Goal: Obtain resource: Download file/media

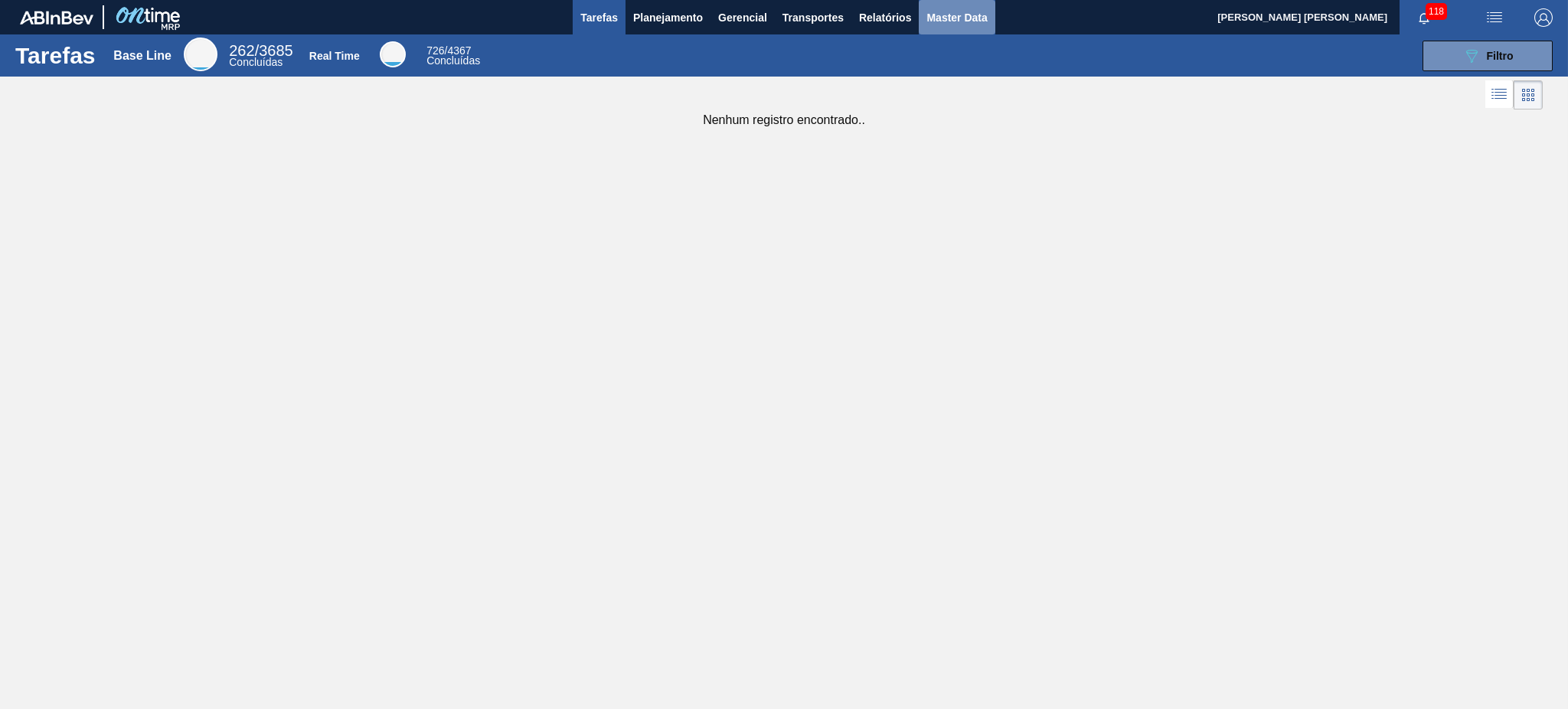
click at [968, 26] on button "Master Data" at bounding box center [956, 17] width 76 height 35
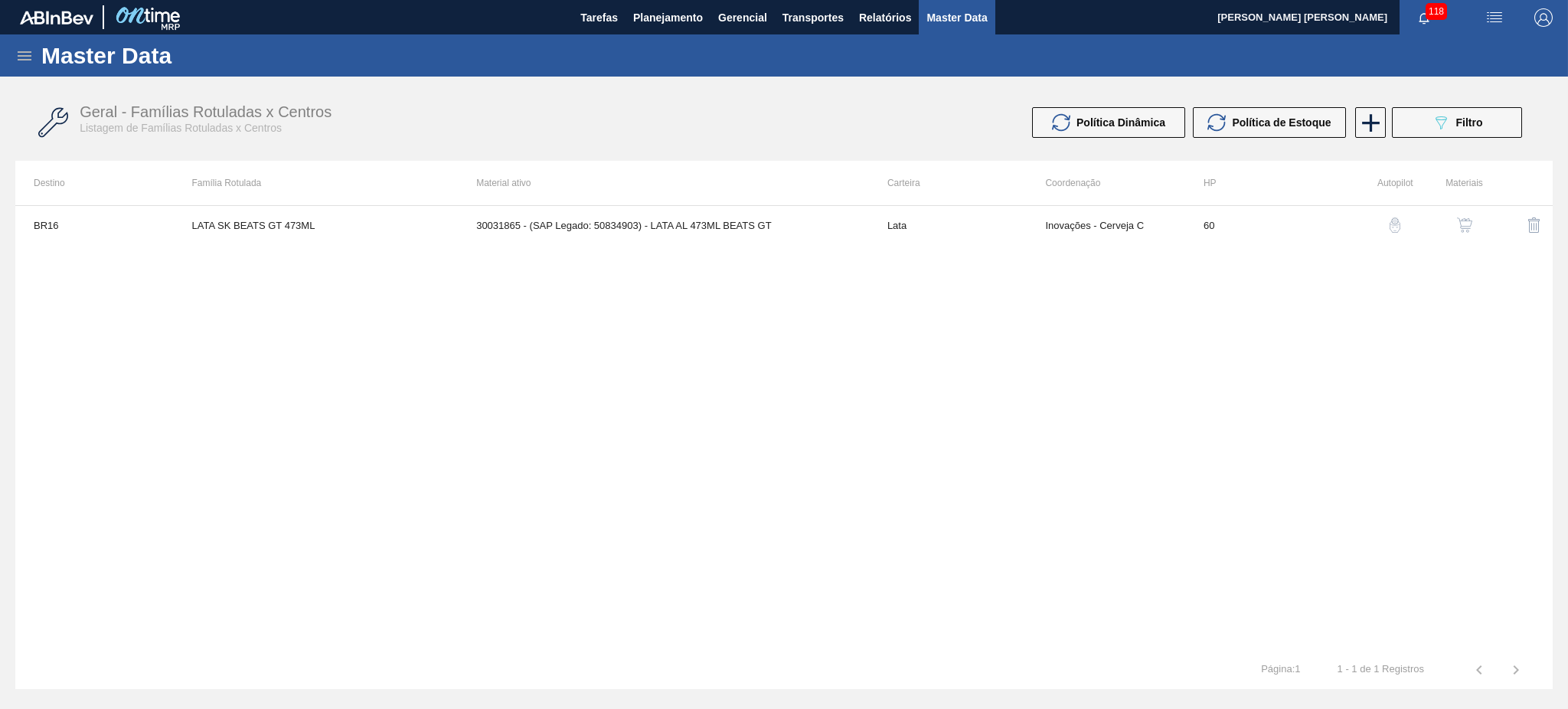
click at [21, 51] on icon at bounding box center [24, 56] width 13 height 9
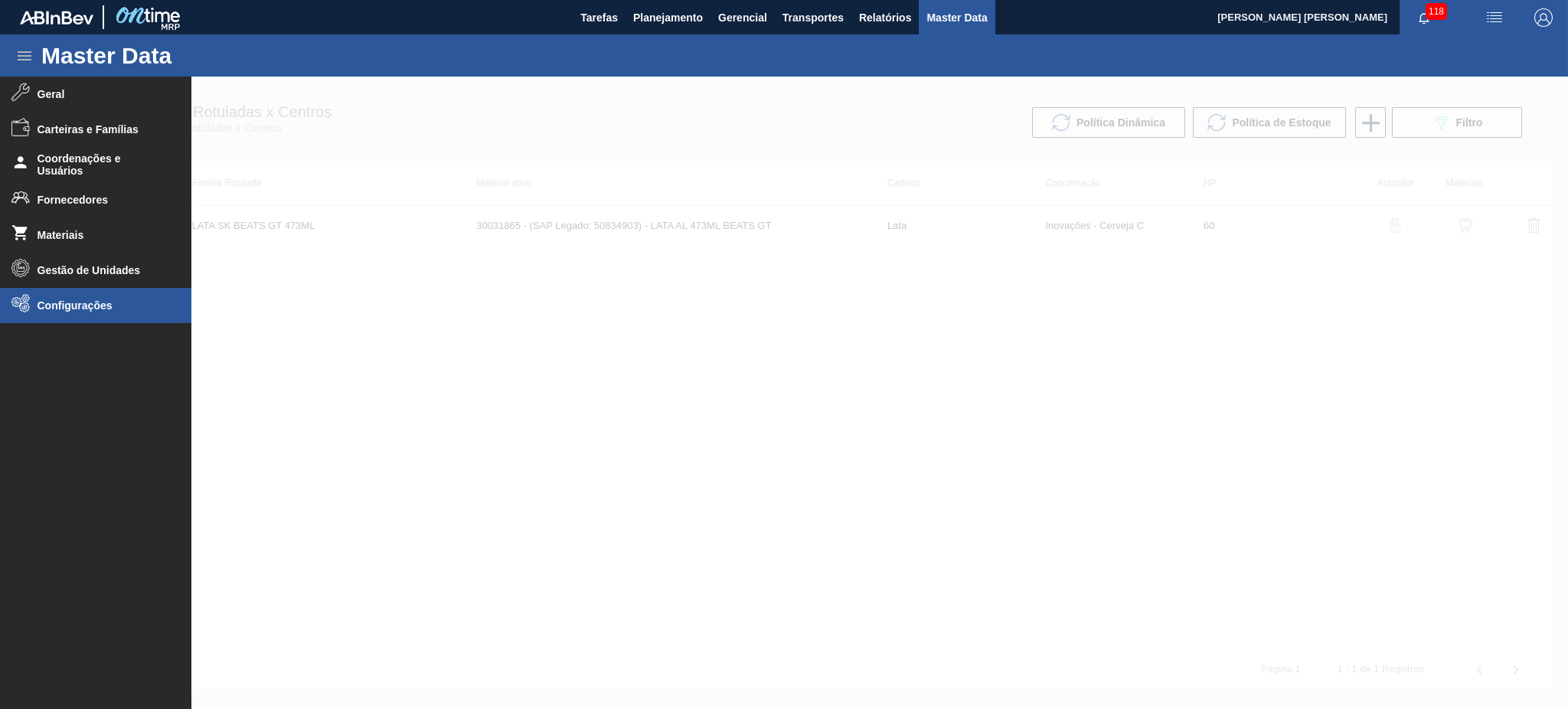
click at [91, 304] on span "Configurações" at bounding box center [101, 306] width 126 height 13
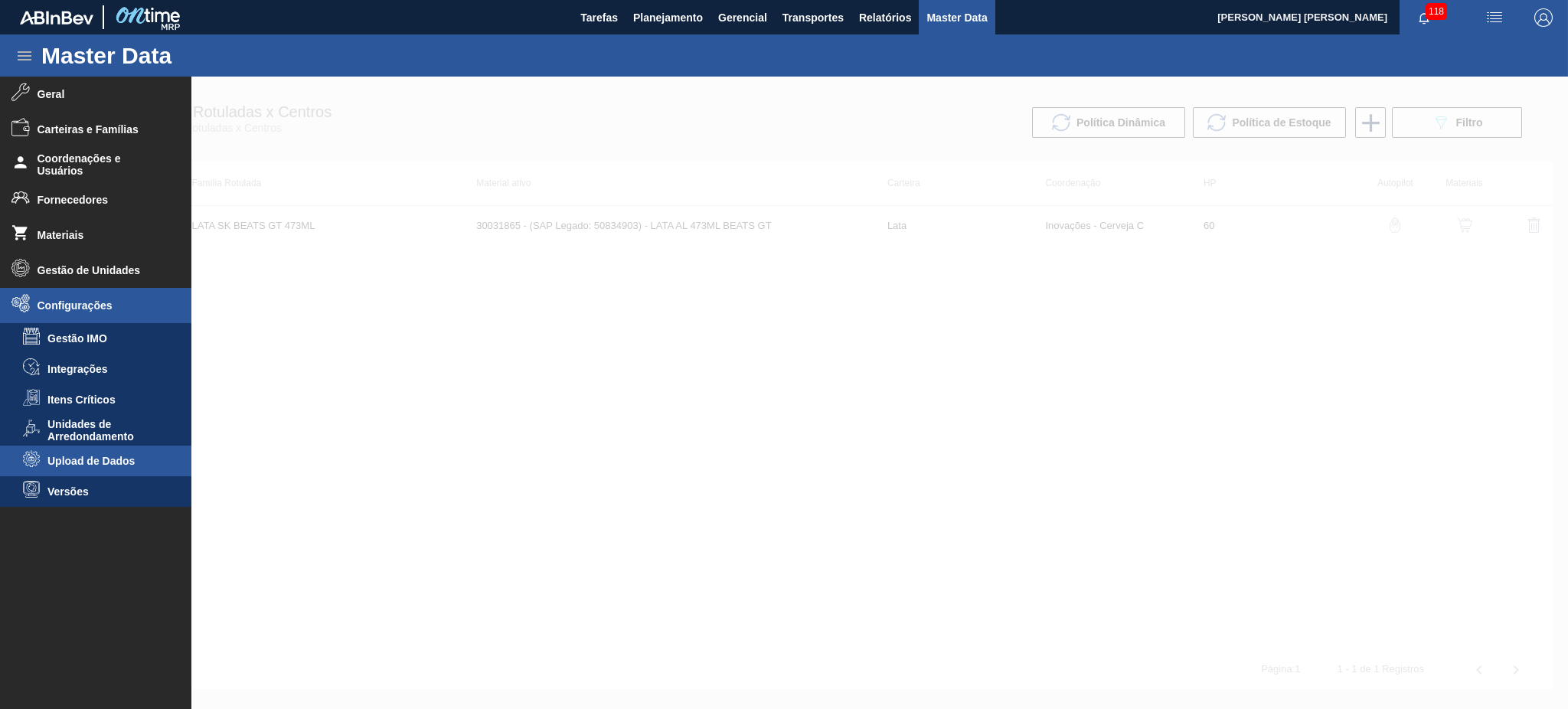
click at [114, 452] on li "Upload de Dados" at bounding box center [95, 461] width 191 height 31
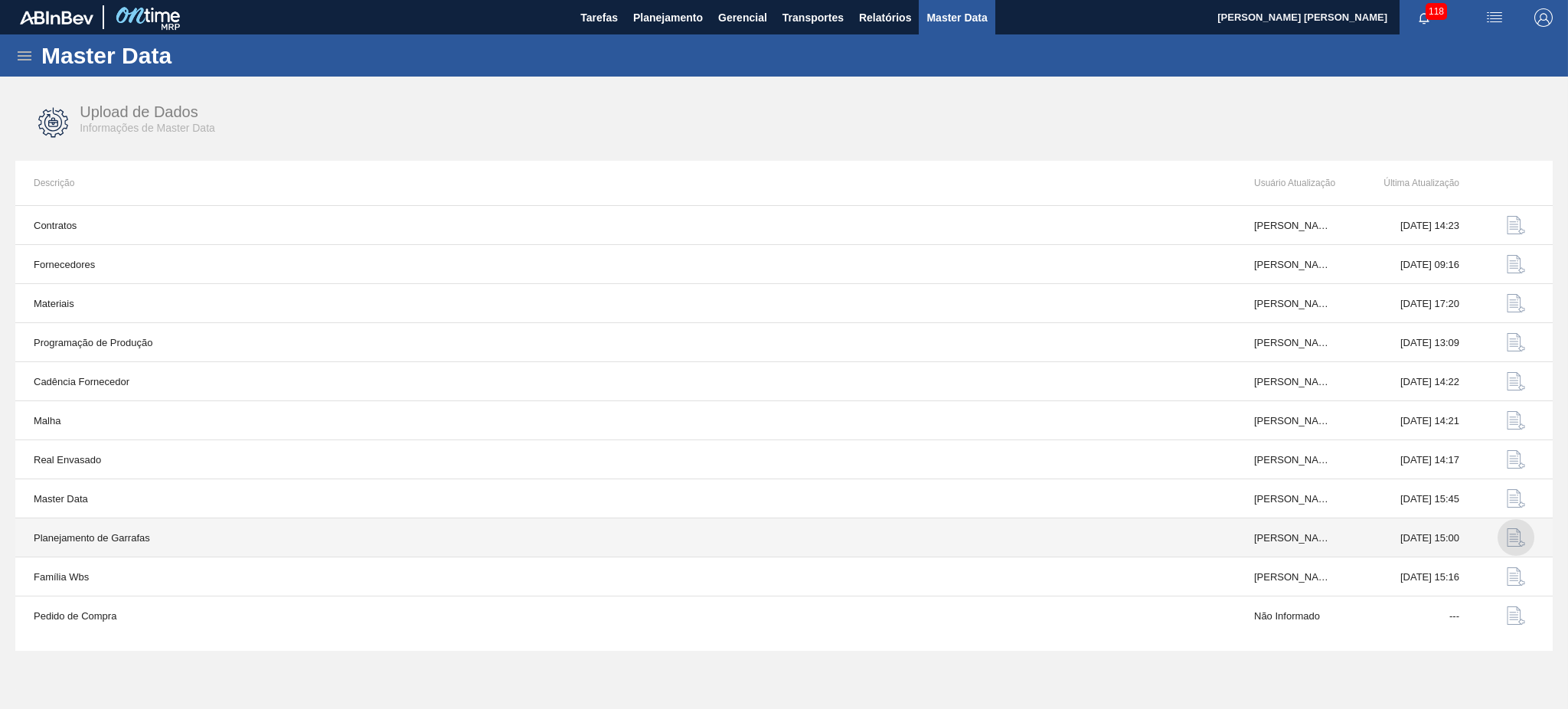
click at [1175, 532] on img "button" at bounding box center [1515, 537] width 18 height 18
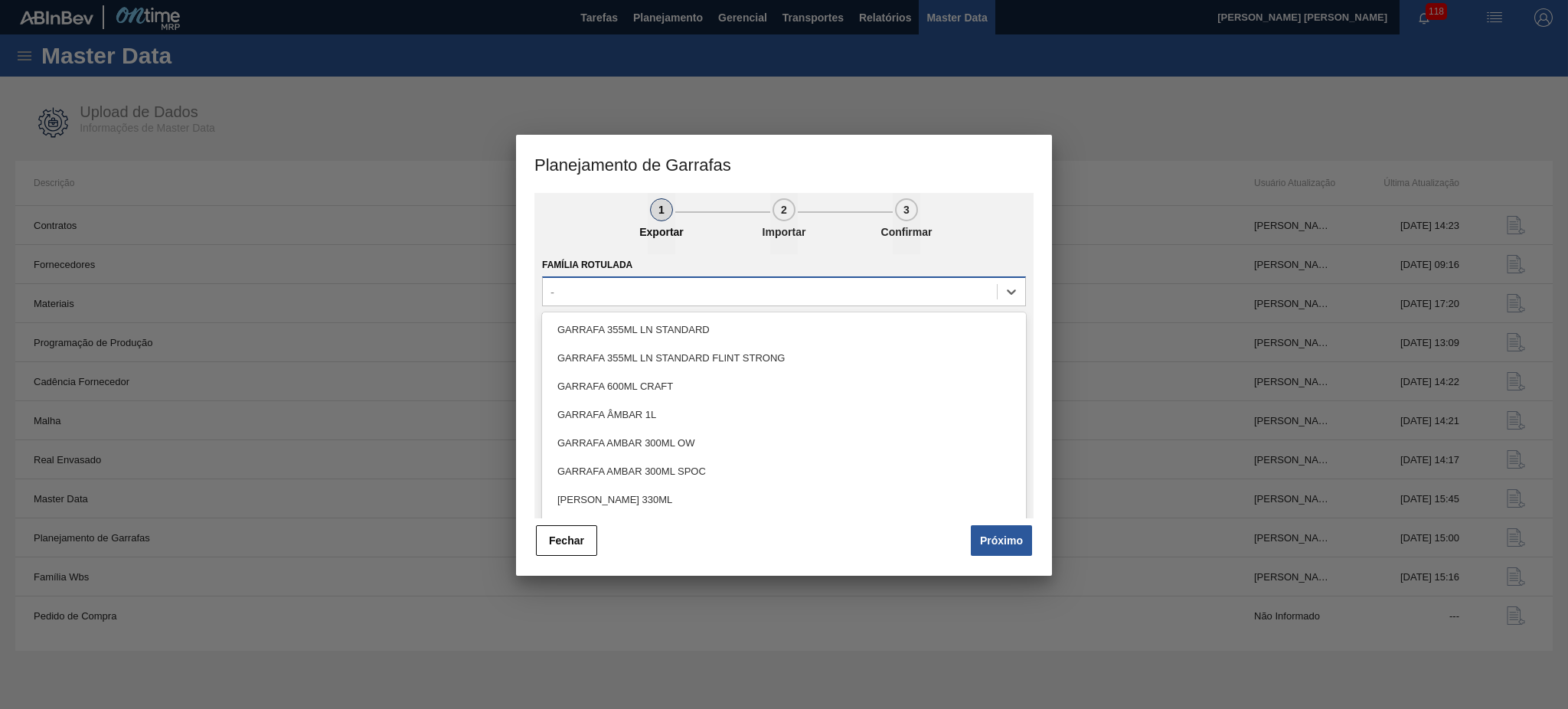
click at [743, 295] on div "-" at bounding box center [769, 291] width 454 height 22
type Rotulada "t"
type Rotulada "ta"
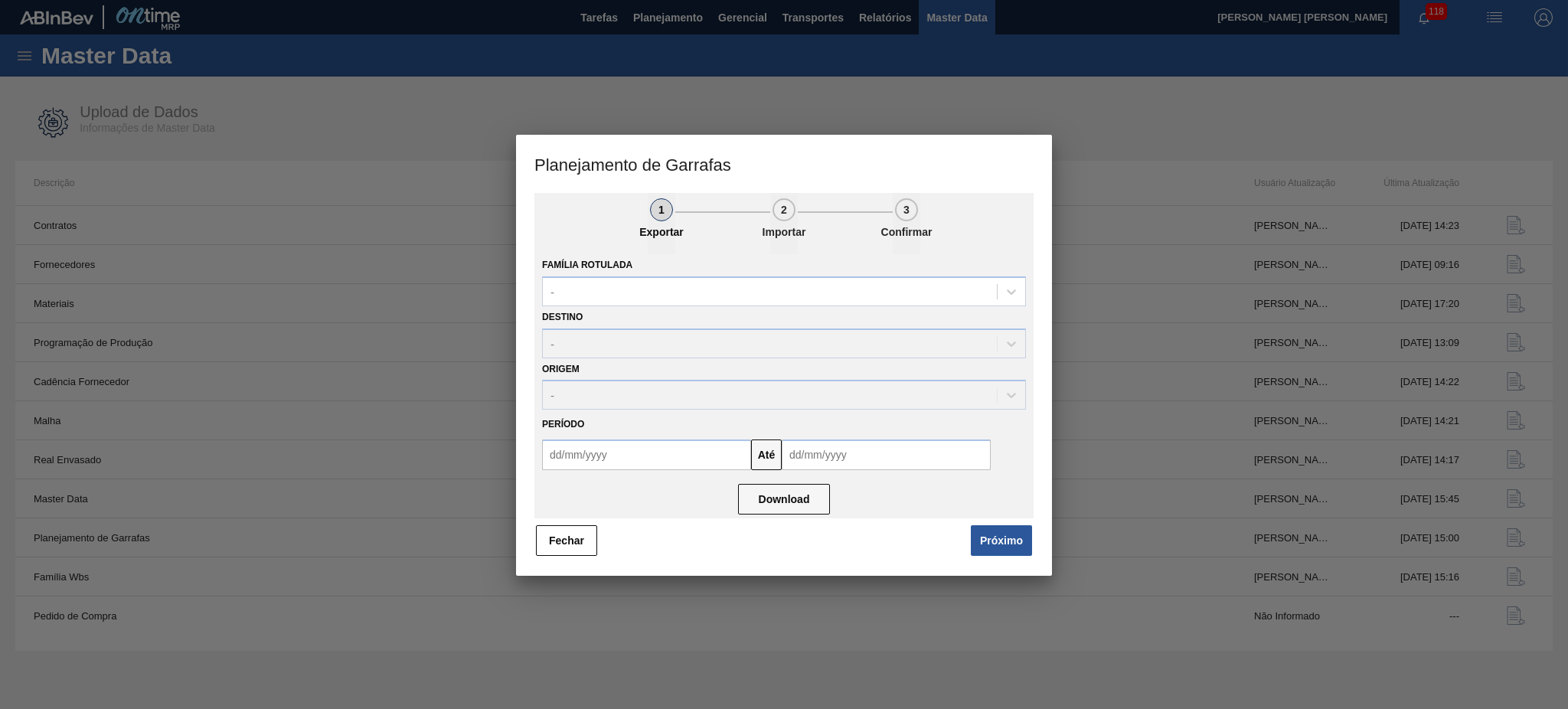
click at [673, 265] on div "Família Rotulada -" at bounding box center [784, 280] width 484 height 52
click at [580, 532] on button "Fechar" at bounding box center [566, 540] width 61 height 31
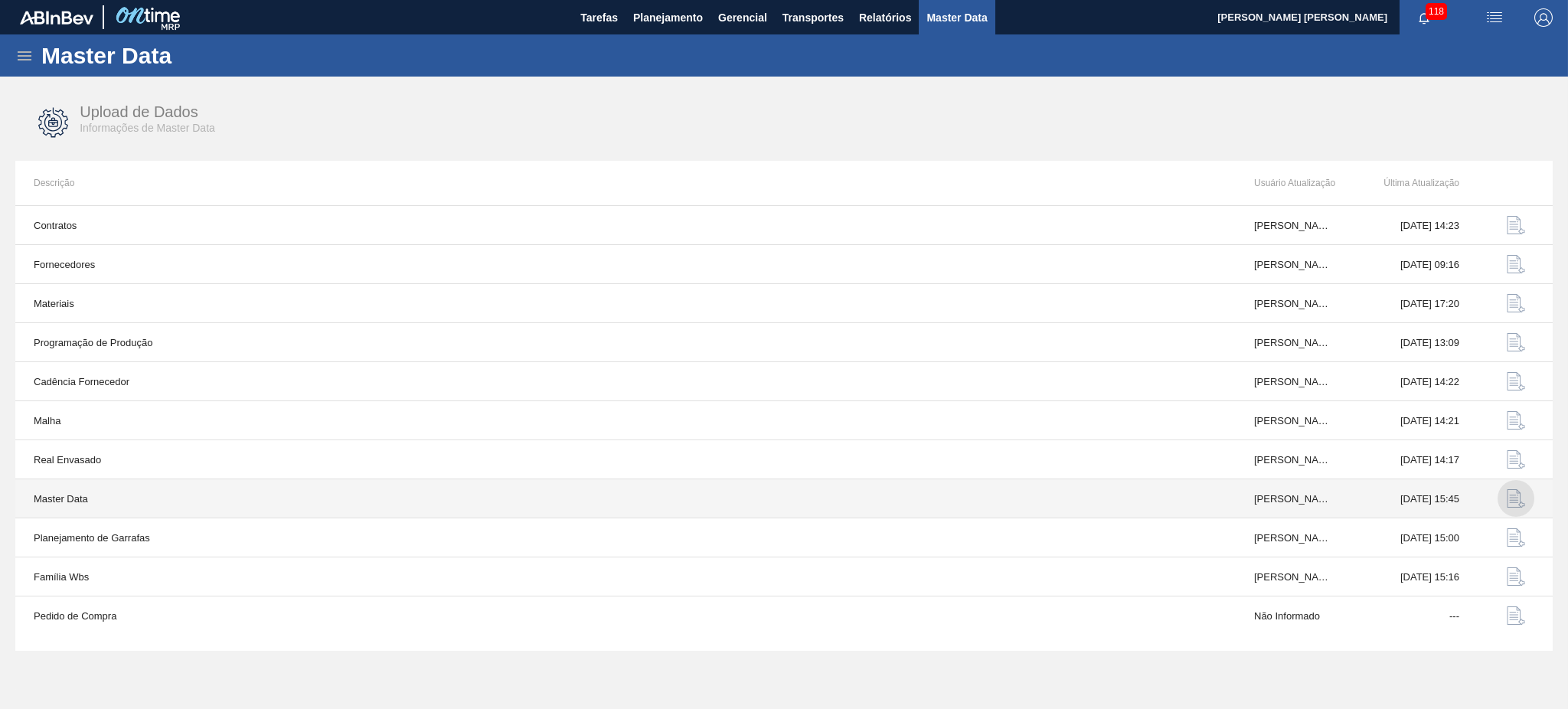
click at [1175, 503] on img "button" at bounding box center [1515, 498] width 18 height 18
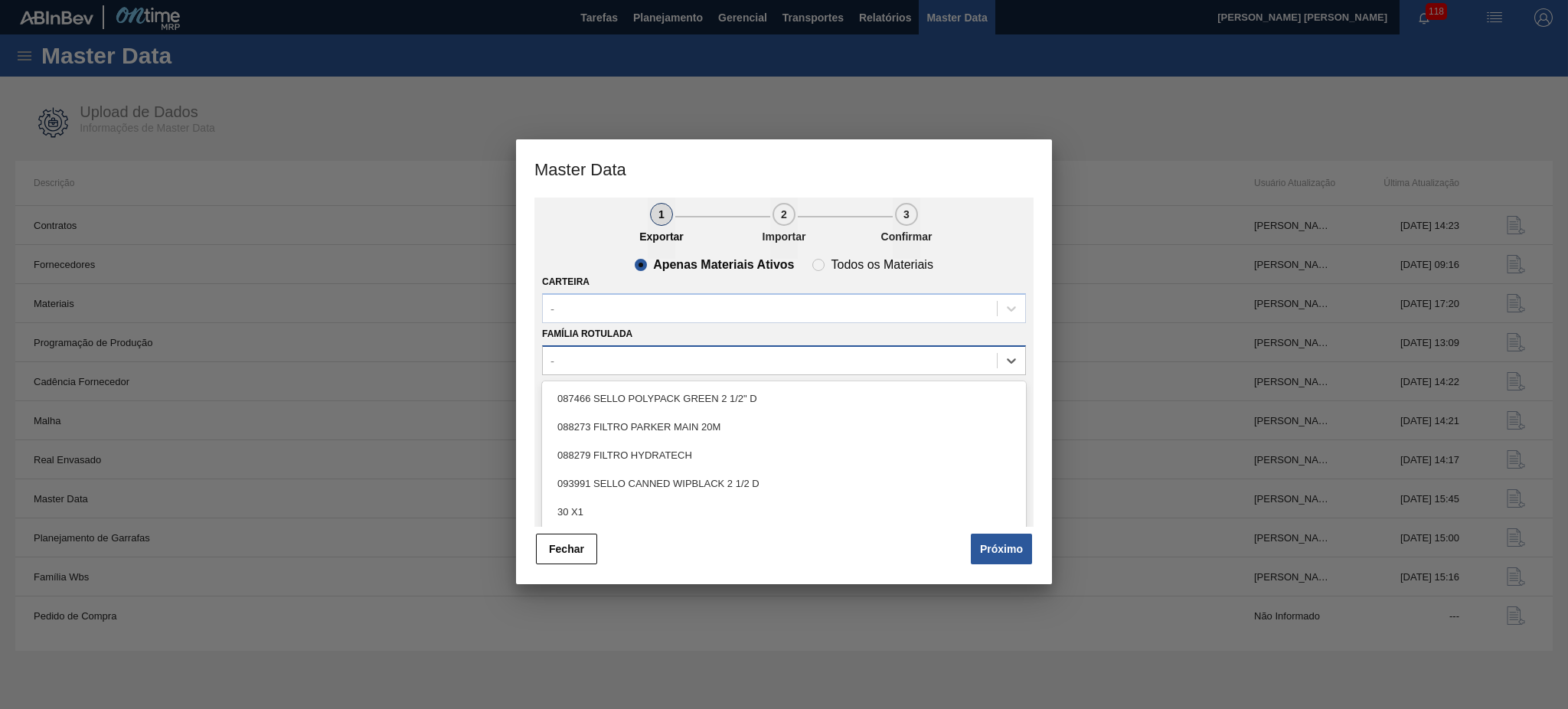
click at [677, 362] on div "-" at bounding box center [769, 360] width 454 height 22
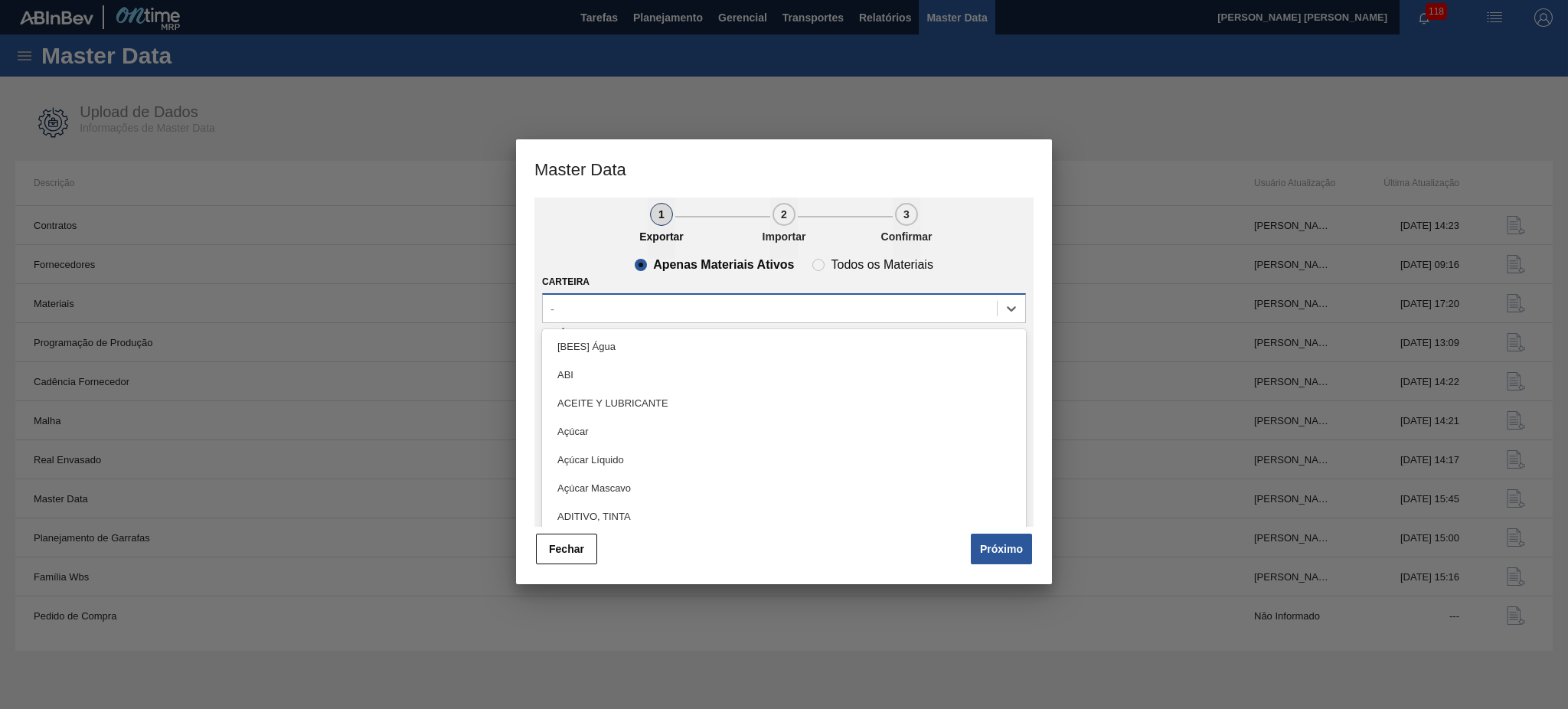
click at [862, 300] on div "-" at bounding box center [769, 308] width 454 height 22
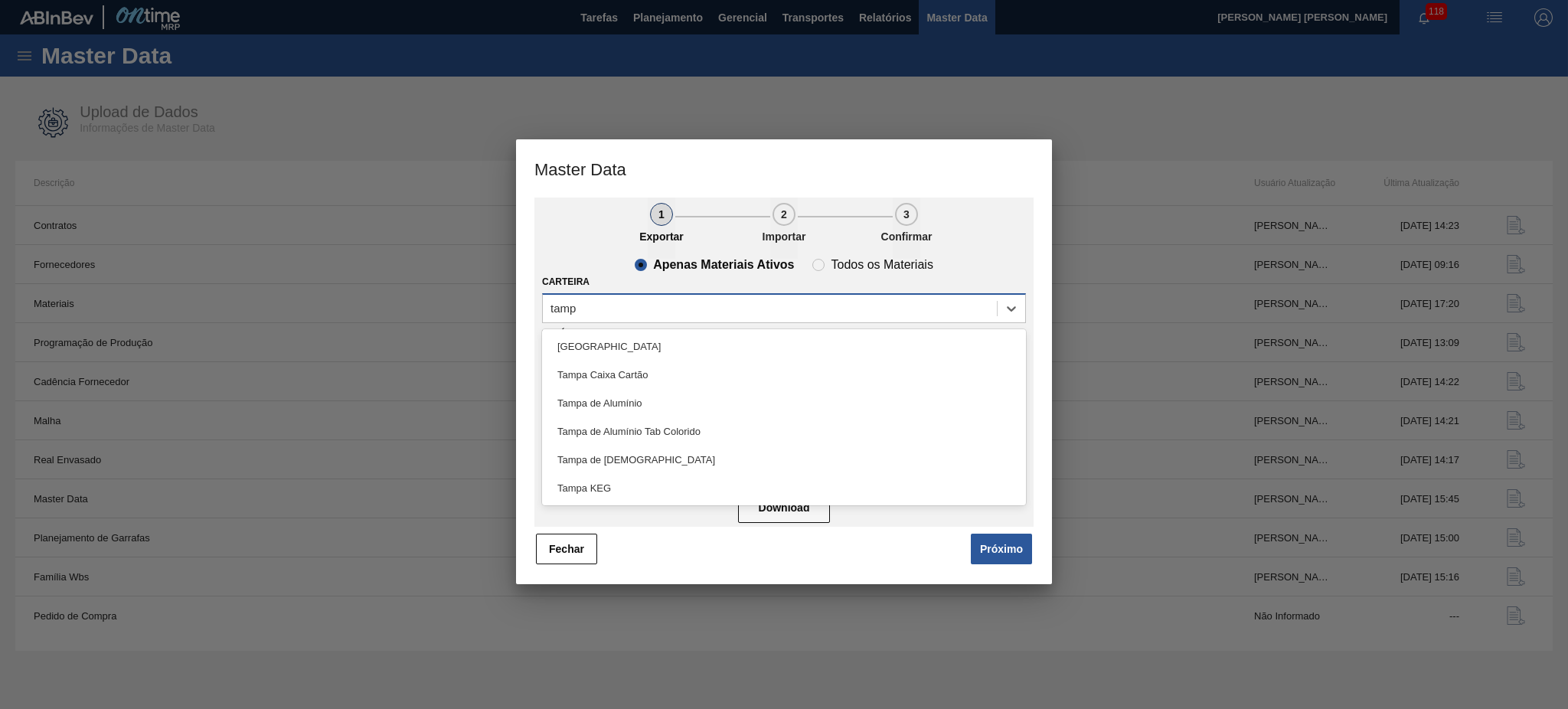
type input "tampa"
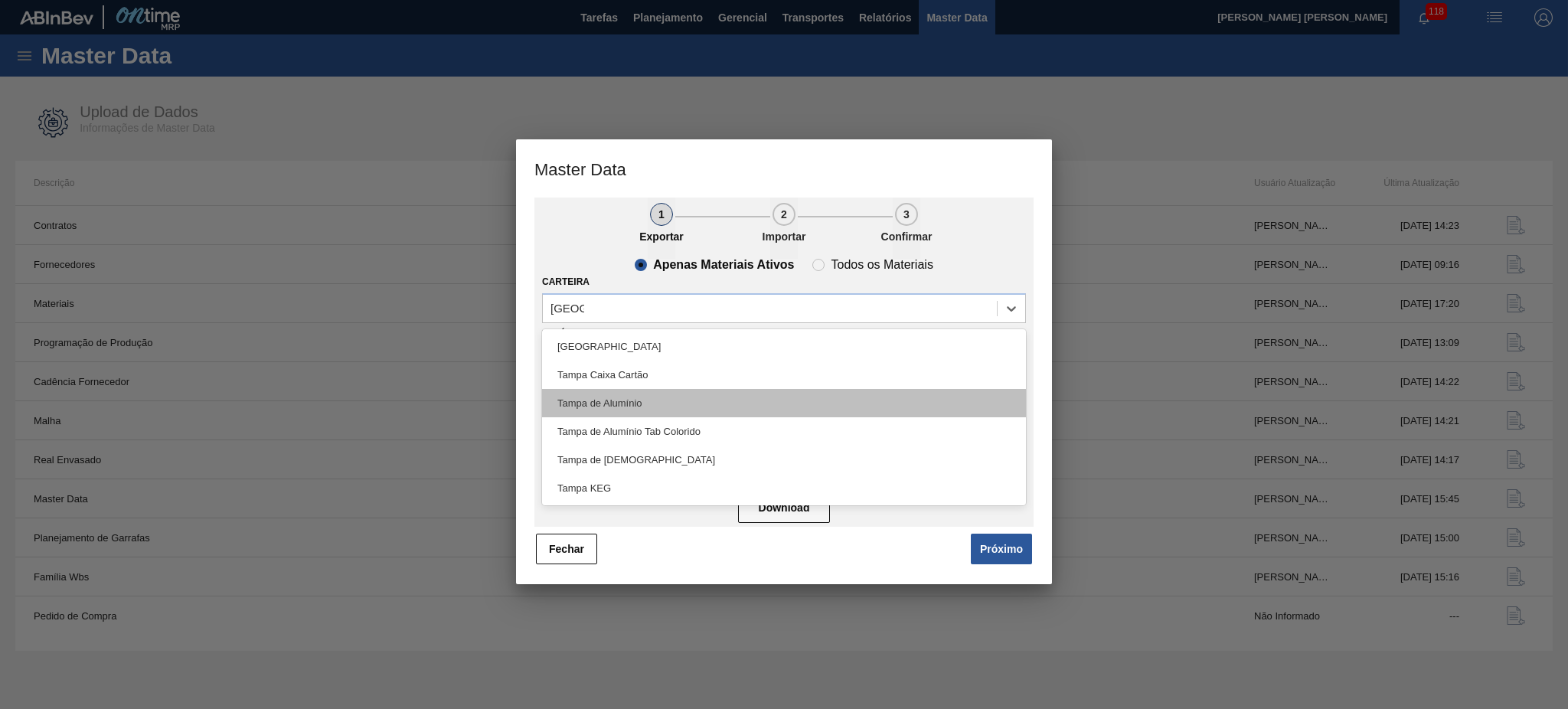
click at [712, 399] on div "Tampa de Alumínio" at bounding box center [784, 403] width 484 height 28
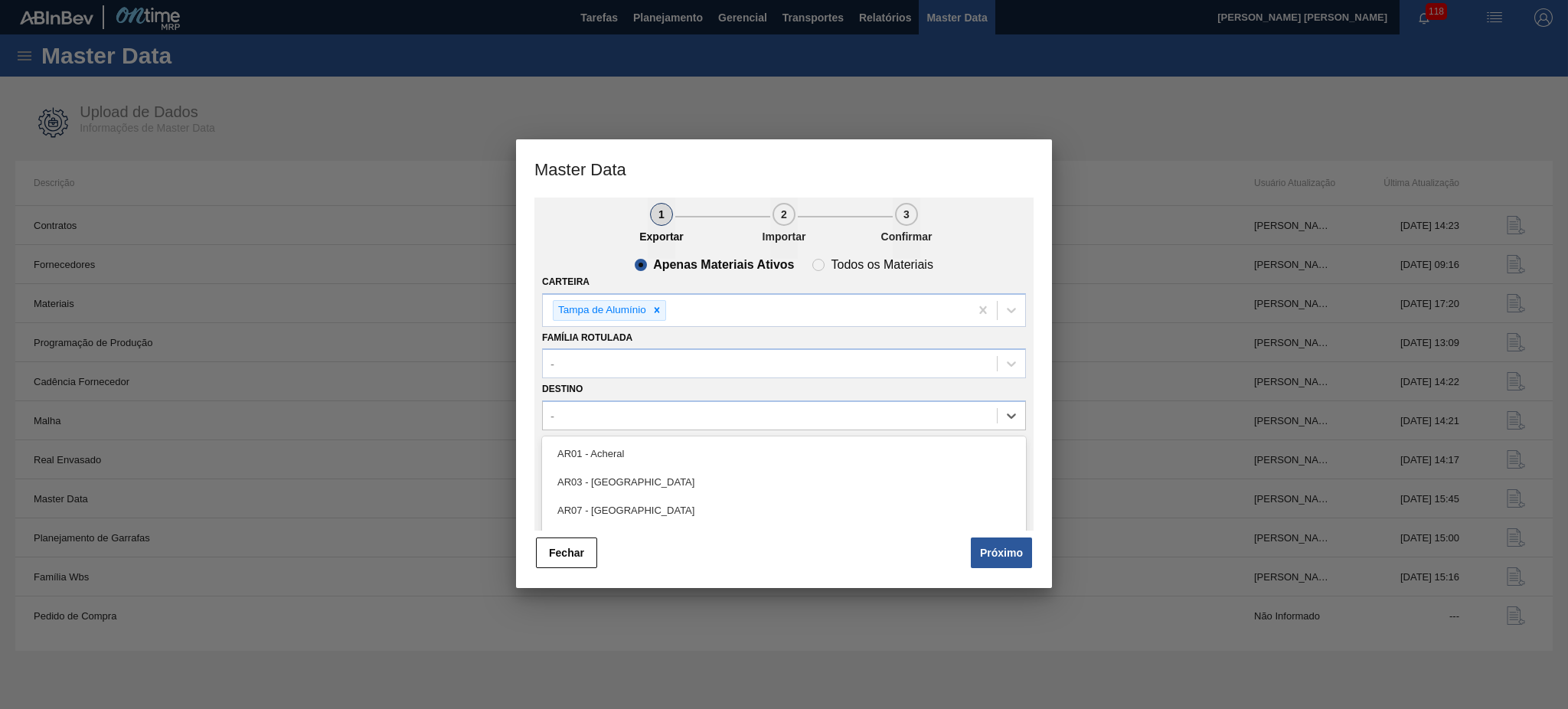
click at [712, 400] on div "-" at bounding box center [784, 415] width 484 height 30
type input "t"
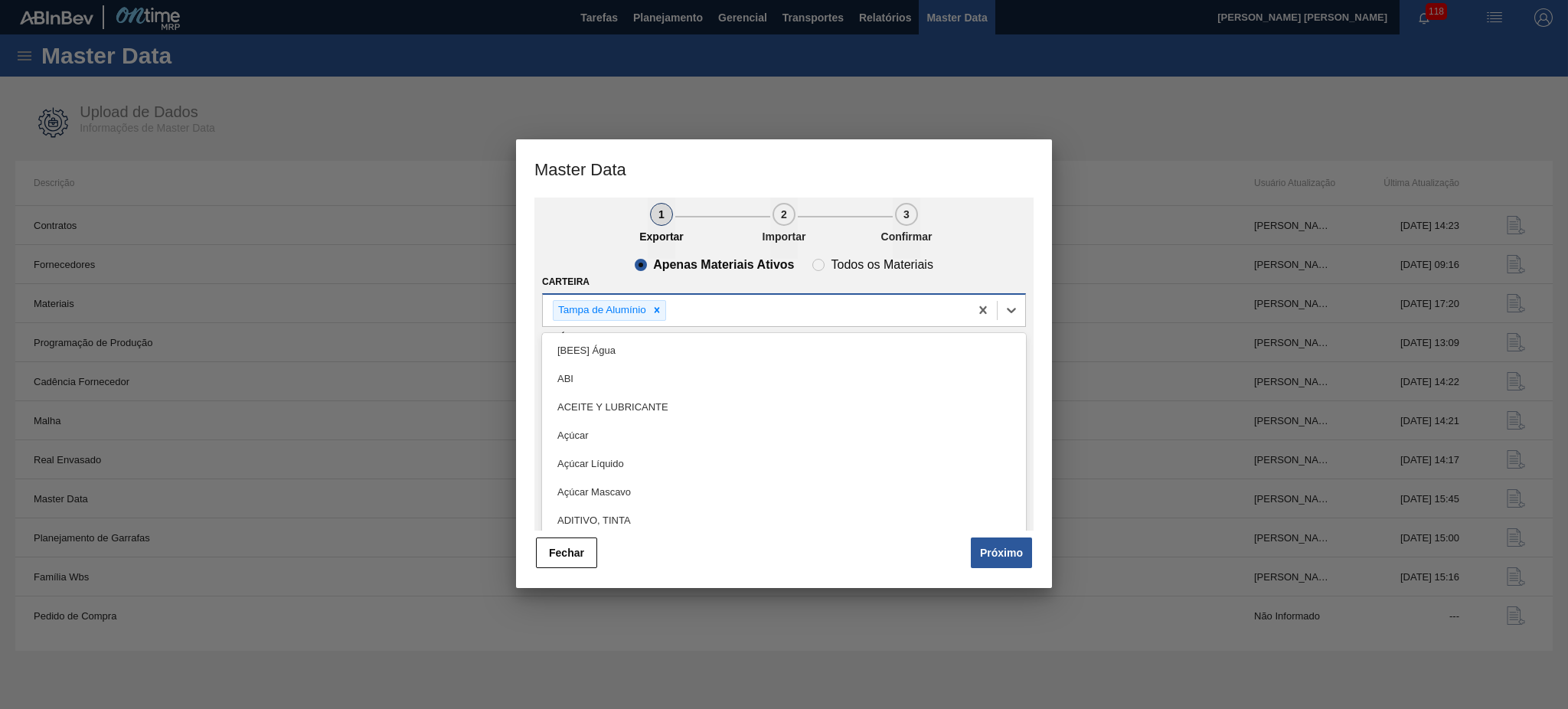
click at [732, 307] on div "Tampa de Alumínio" at bounding box center [755, 310] width 426 height 32
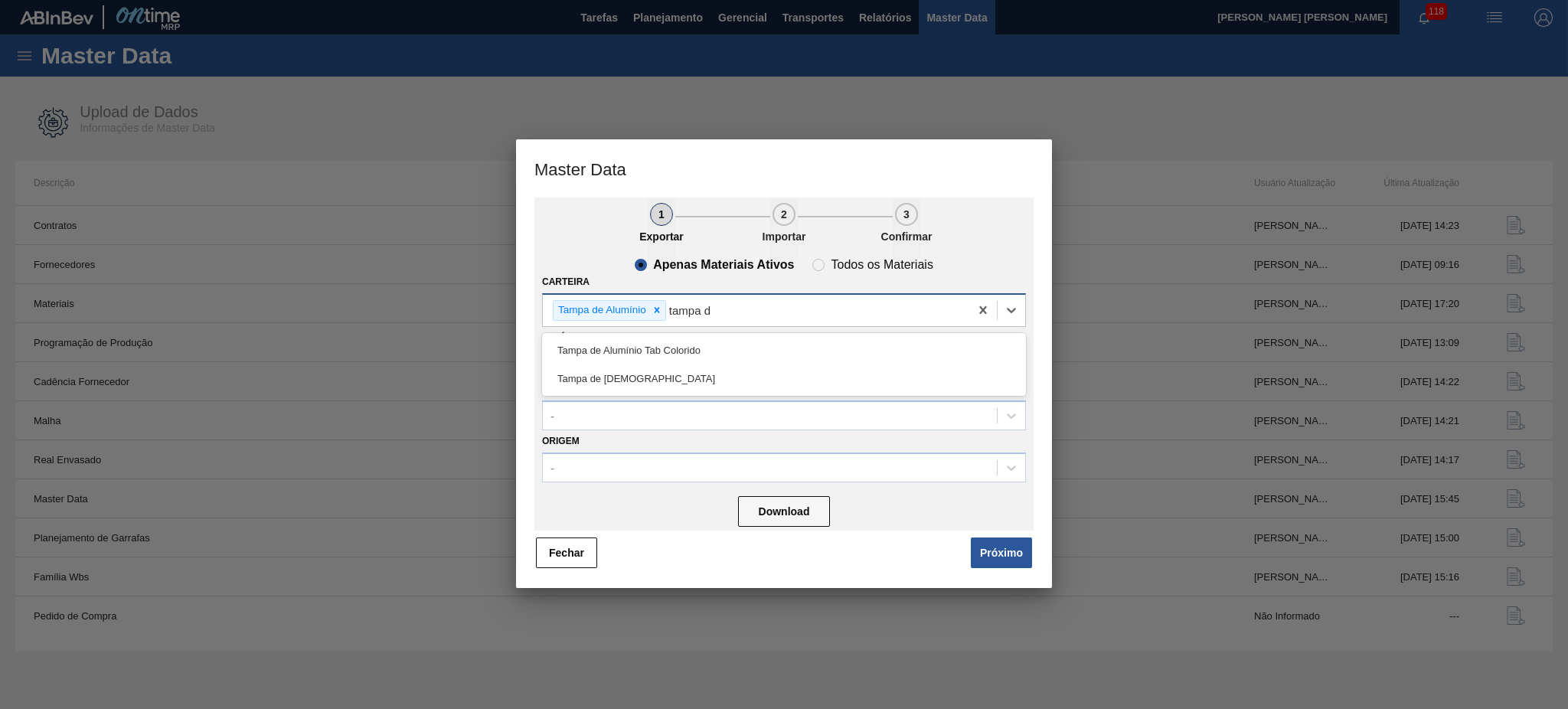
type input "tampa de"
click at [630, 375] on div "Tampa de Lata" at bounding box center [784, 379] width 484 height 28
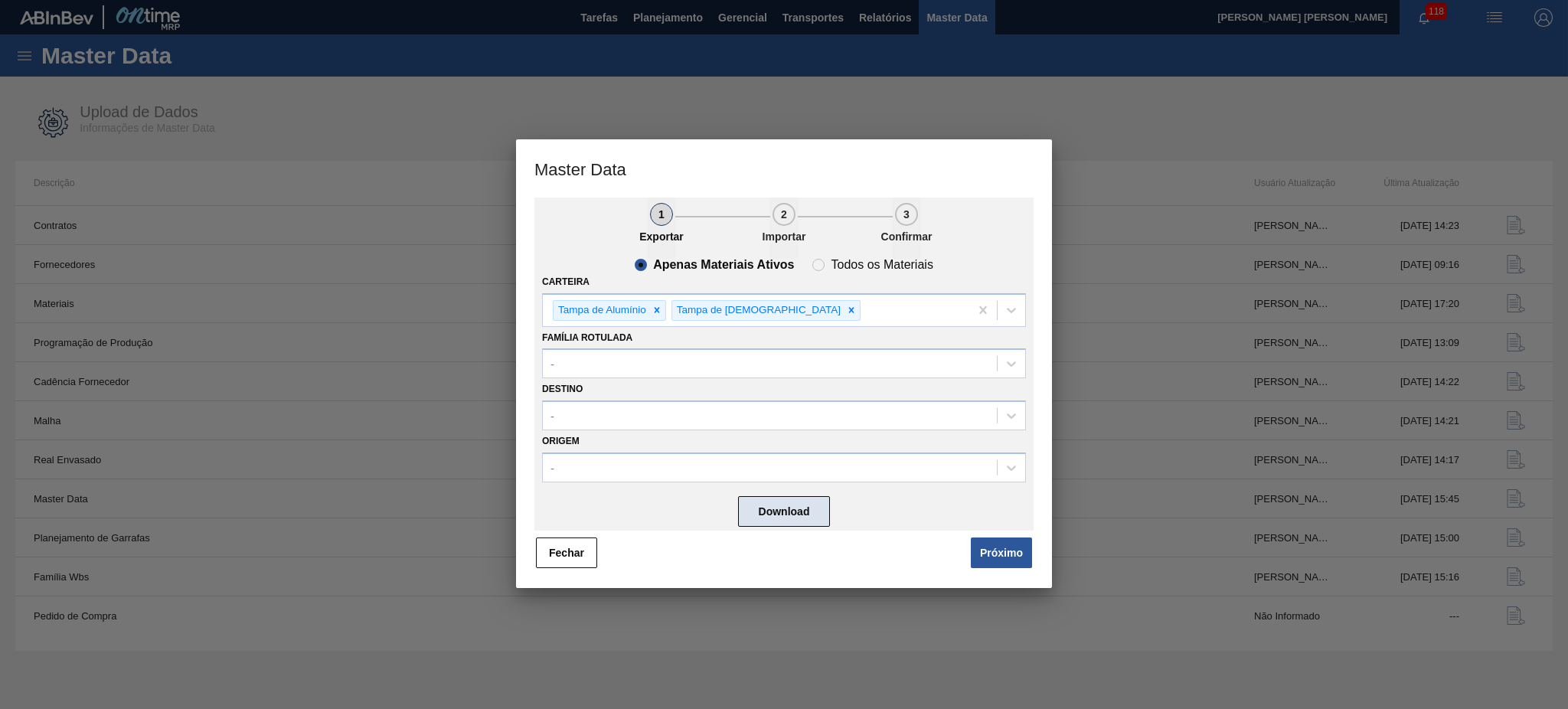
click at [810, 497] on button "Download" at bounding box center [784, 511] width 92 height 31
